Goal: Task Accomplishment & Management: Use online tool/utility

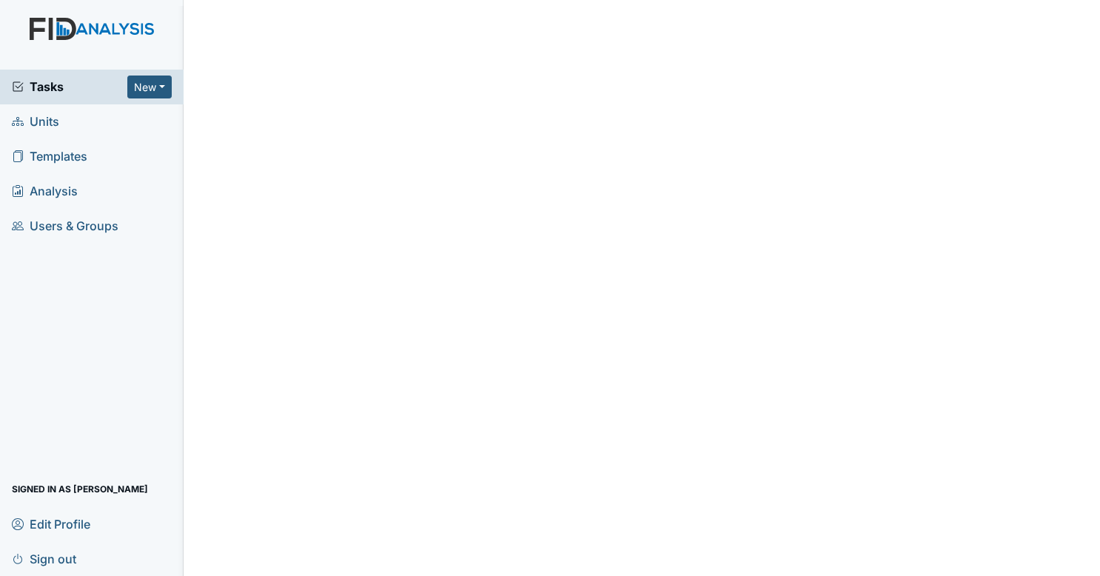
drag, startPoint x: 104, startPoint y: 182, endPoint x: 73, endPoint y: 201, distance: 36.8
click at [73, 201] on span "Analysis" at bounding box center [45, 191] width 66 height 23
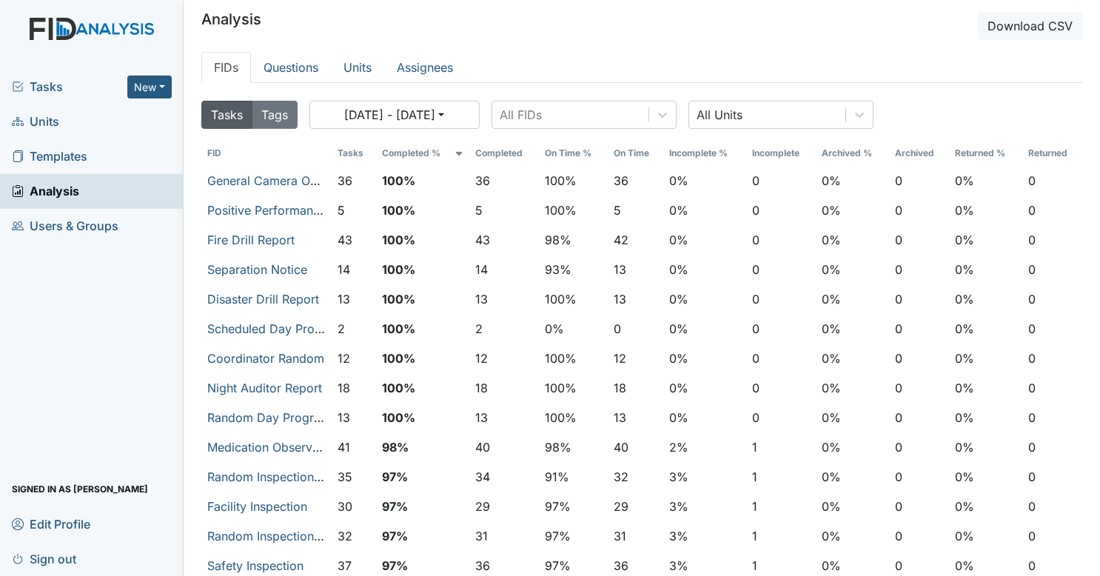
click at [59, 76] on div "Tasks New Form Inspection Document Bundle" at bounding box center [92, 87] width 184 height 35
click at [80, 75] on div "Tasks New Form Inspection Document Bundle" at bounding box center [92, 87] width 184 height 35
click at [40, 77] on div "Tasks New Form Inspection Document Bundle" at bounding box center [92, 87] width 184 height 35
click at [31, 90] on span "Tasks" at bounding box center [70, 87] width 116 height 18
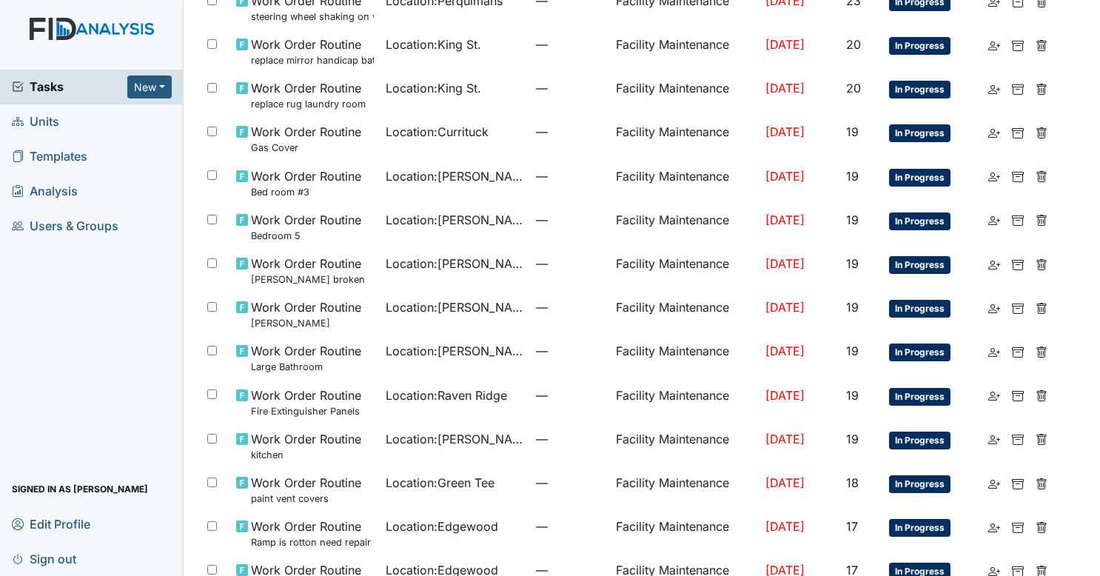
scroll to position [846, 0]
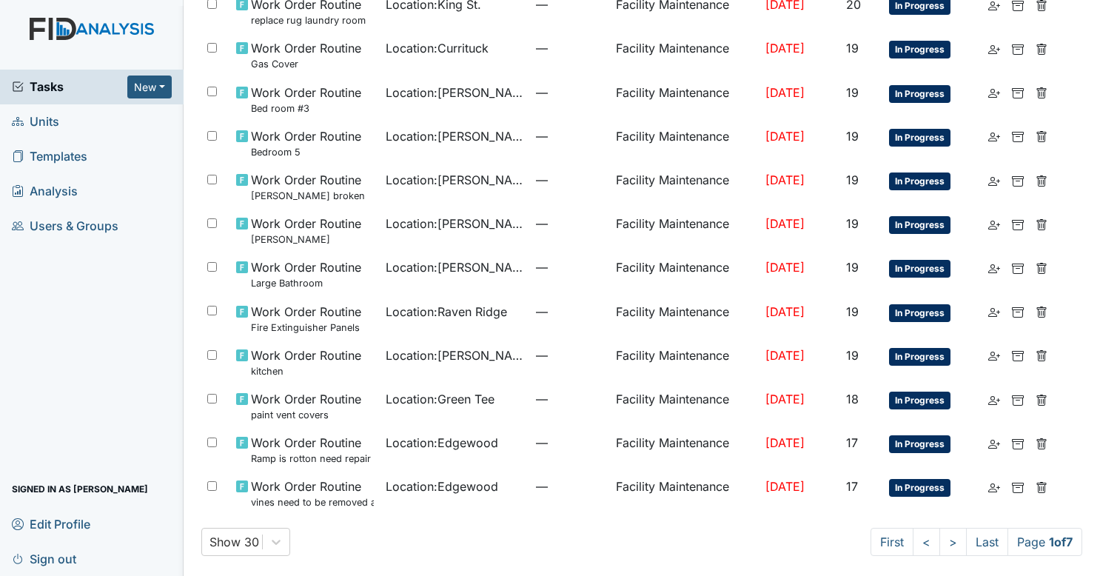
click at [446, 484] on span "Location : [GEOGRAPHIC_DATA]" at bounding box center [442, 487] width 113 height 18
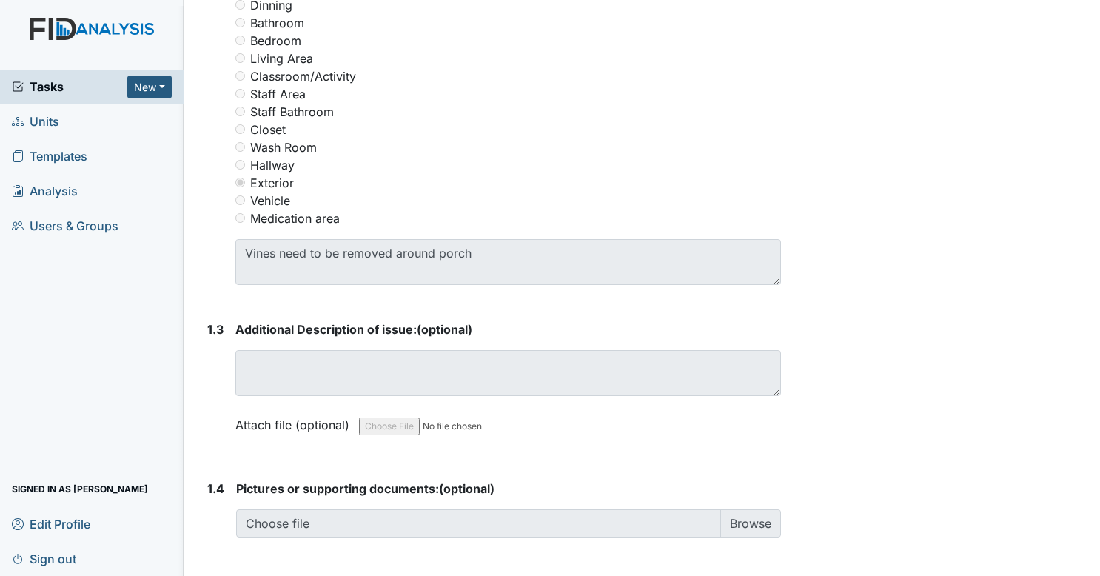
scroll to position [729, 0]
